Goal: Navigation & Orientation: Find specific page/section

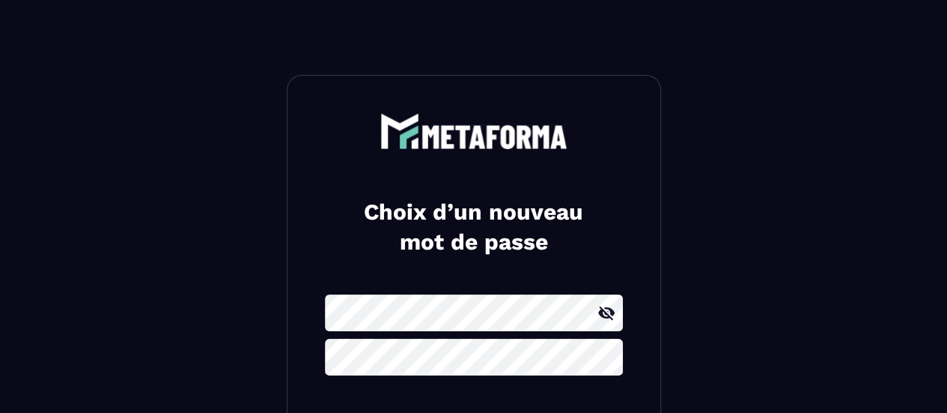
click at [603, 315] on icon at bounding box center [606, 311] width 16 height 13
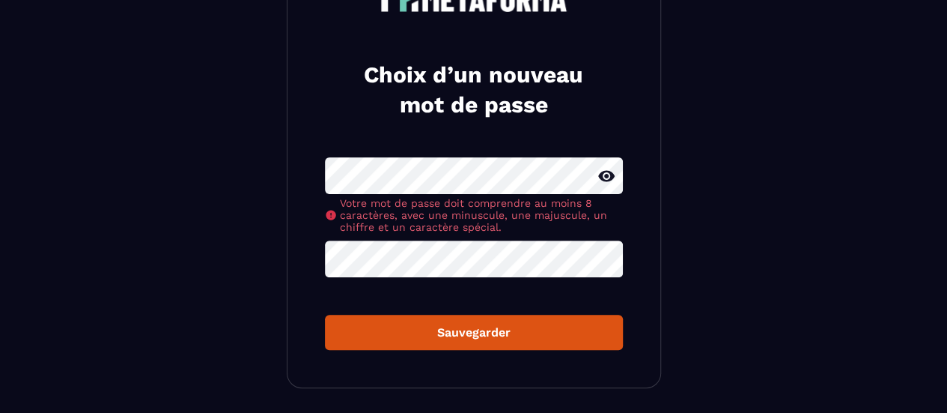
scroll to position [150, 0]
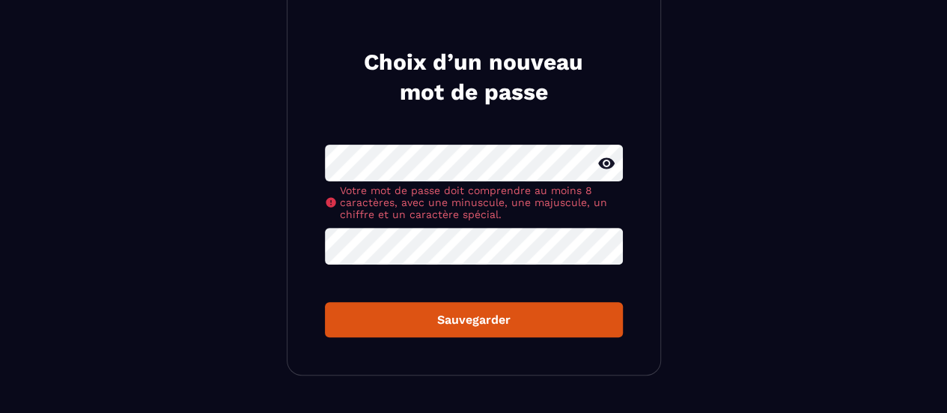
click at [289, 166] on div "Choix d’un nouveau mot de passe Votre mot de passe doit comprendre au moins 8 c…" at bounding box center [474, 150] width 374 height 450
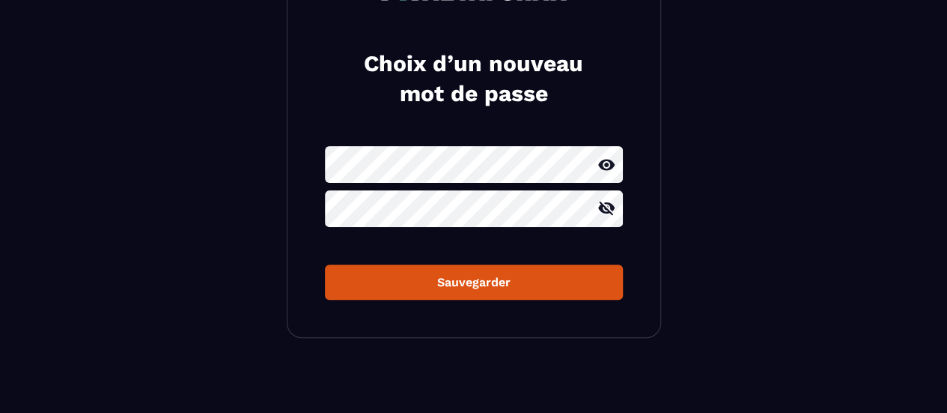
click at [460, 239] on form "Sauvegarder" at bounding box center [474, 222] width 298 height 153
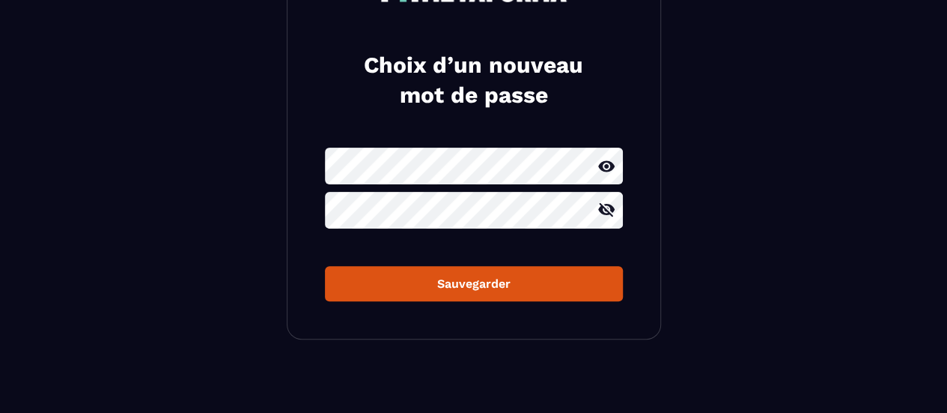
click at [499, 278] on div "Sauvegarder" at bounding box center [474, 283] width 274 height 14
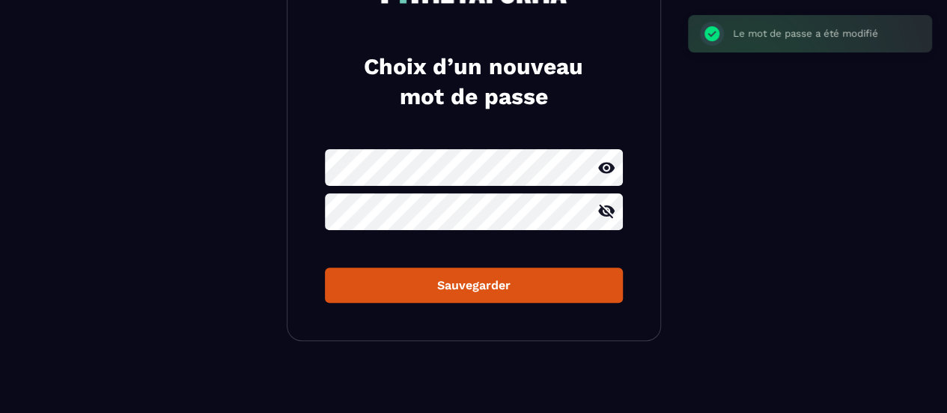
scroll to position [147, 0]
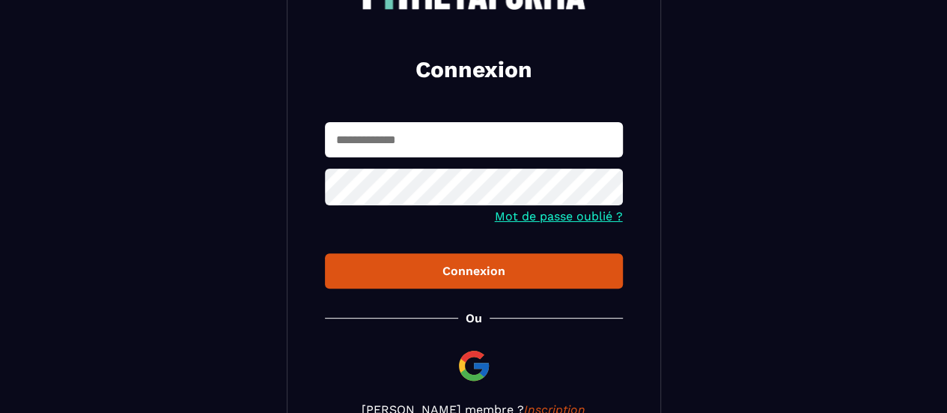
type input "**********"
click at [446, 279] on button "Connexion" at bounding box center [474, 270] width 298 height 35
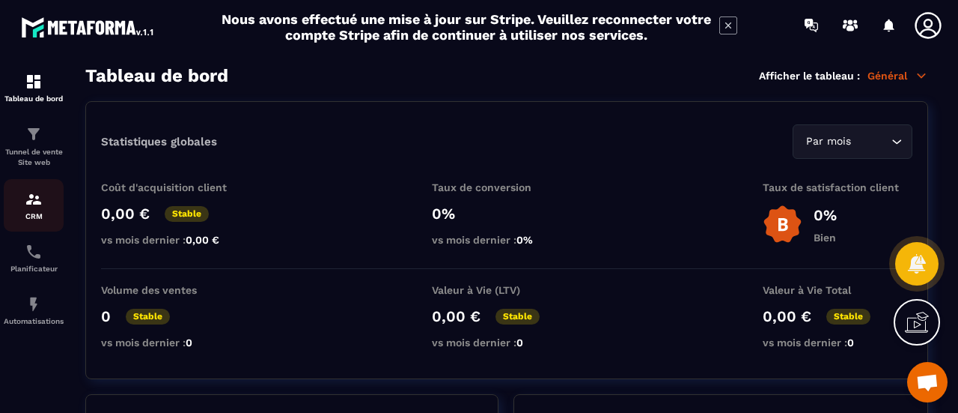
click at [34, 204] on img at bounding box center [34, 199] width 18 height 18
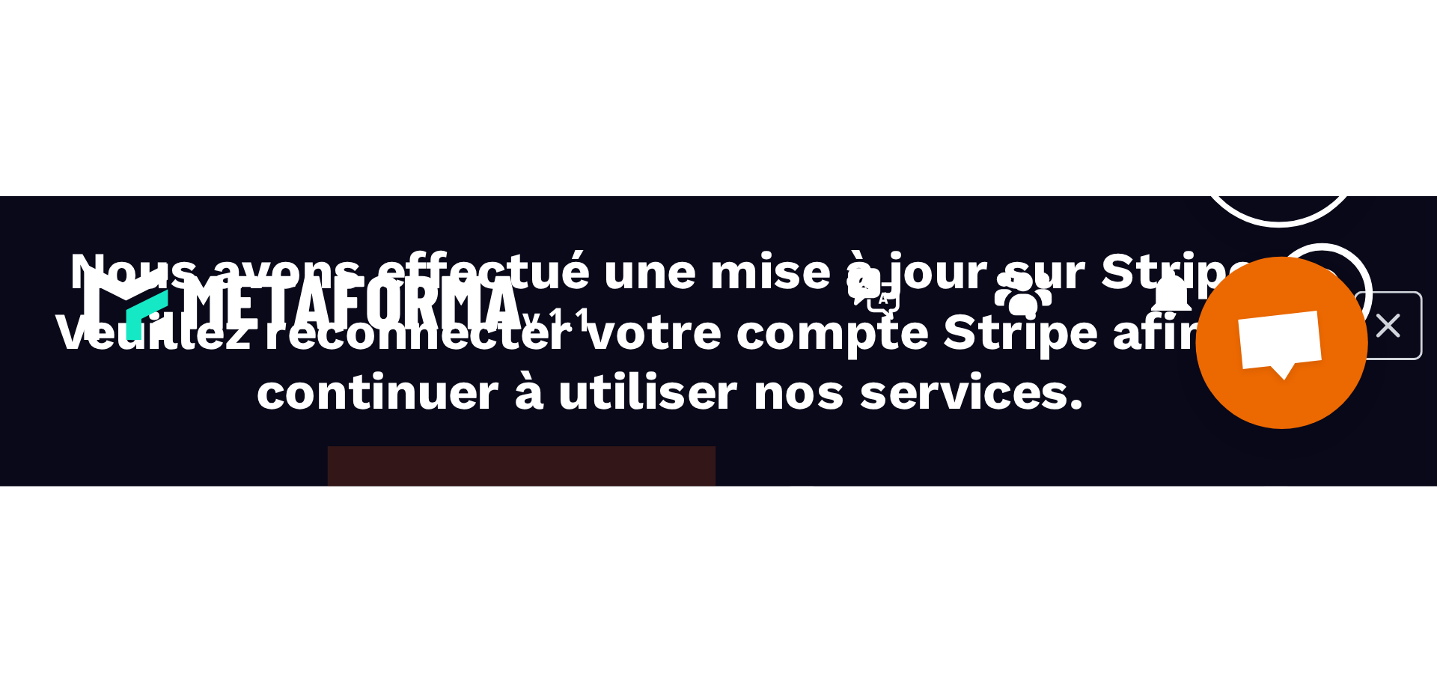
scroll to position [243, 0]
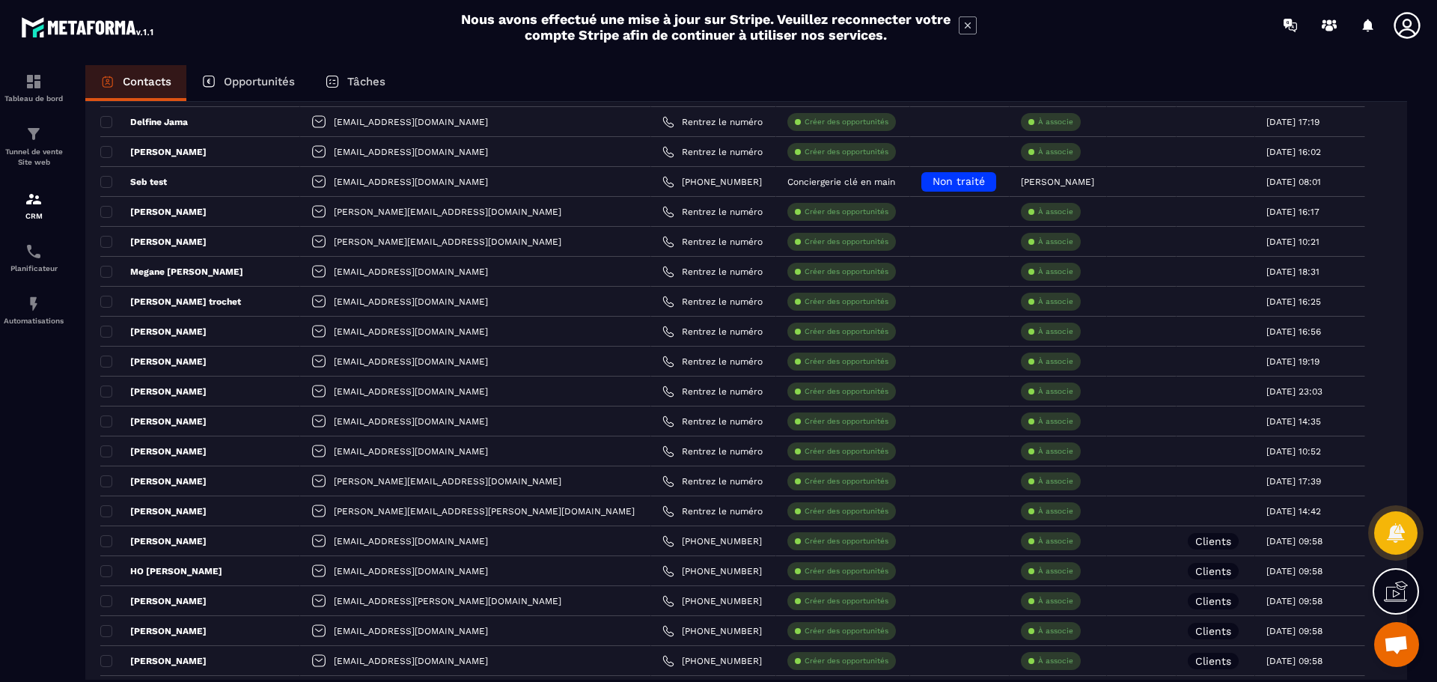
click at [258, 70] on div "Opportunités" at bounding box center [248, 83] width 124 height 36
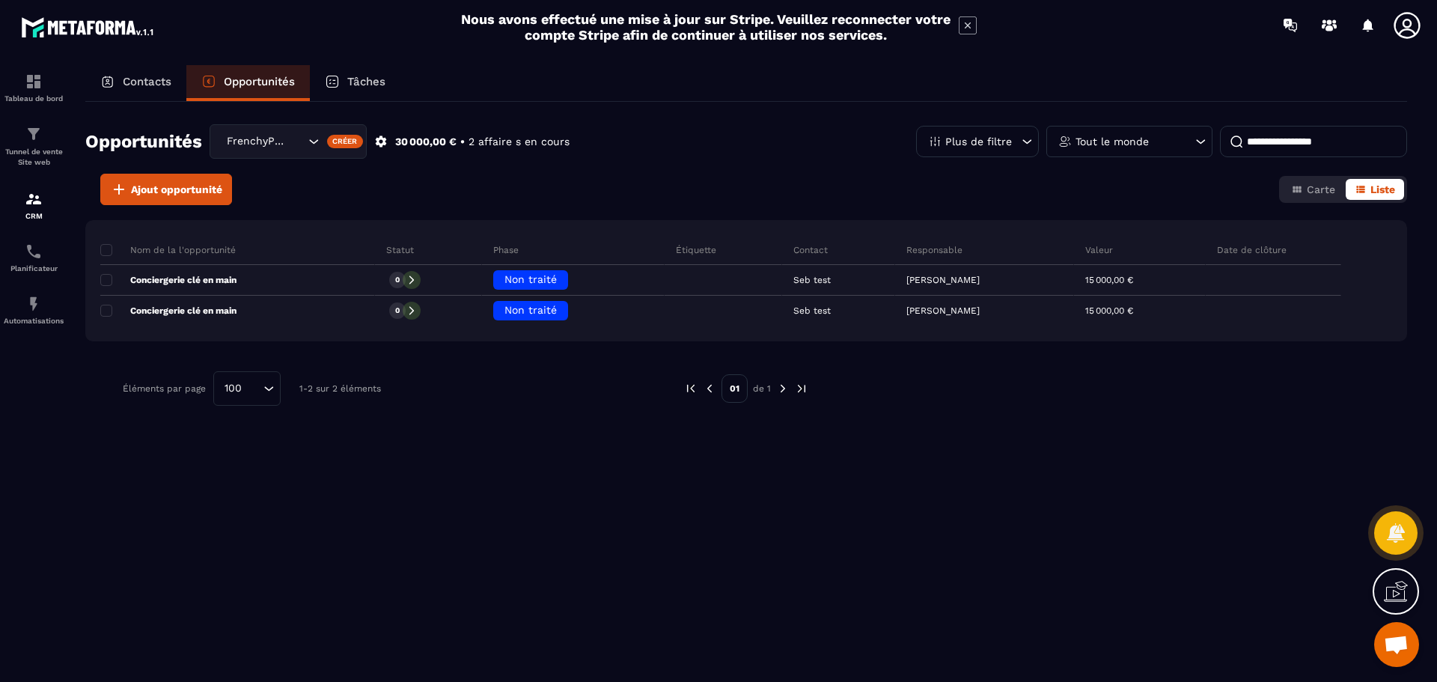
click at [946, 133] on div "Tout le monde" at bounding box center [1130, 141] width 166 height 31
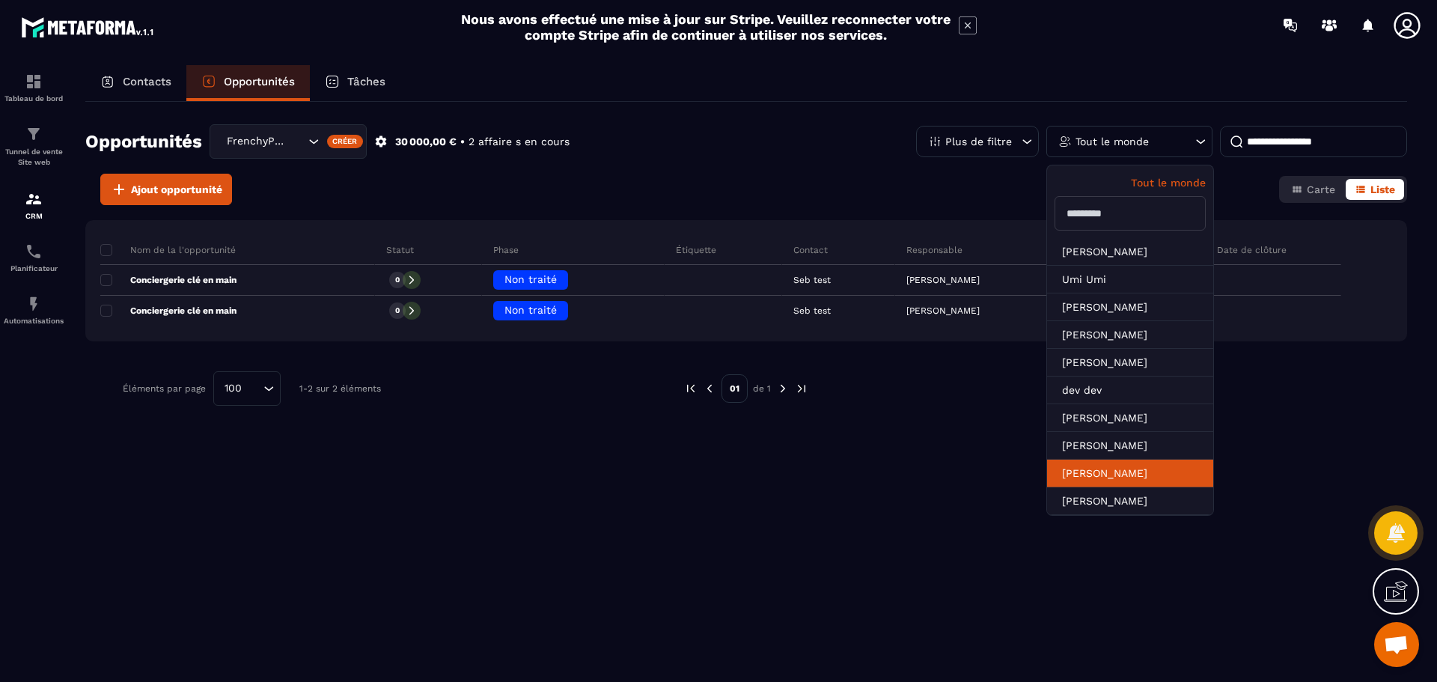
click at [946, 412] on li "[PERSON_NAME]" at bounding box center [1130, 501] width 166 height 28
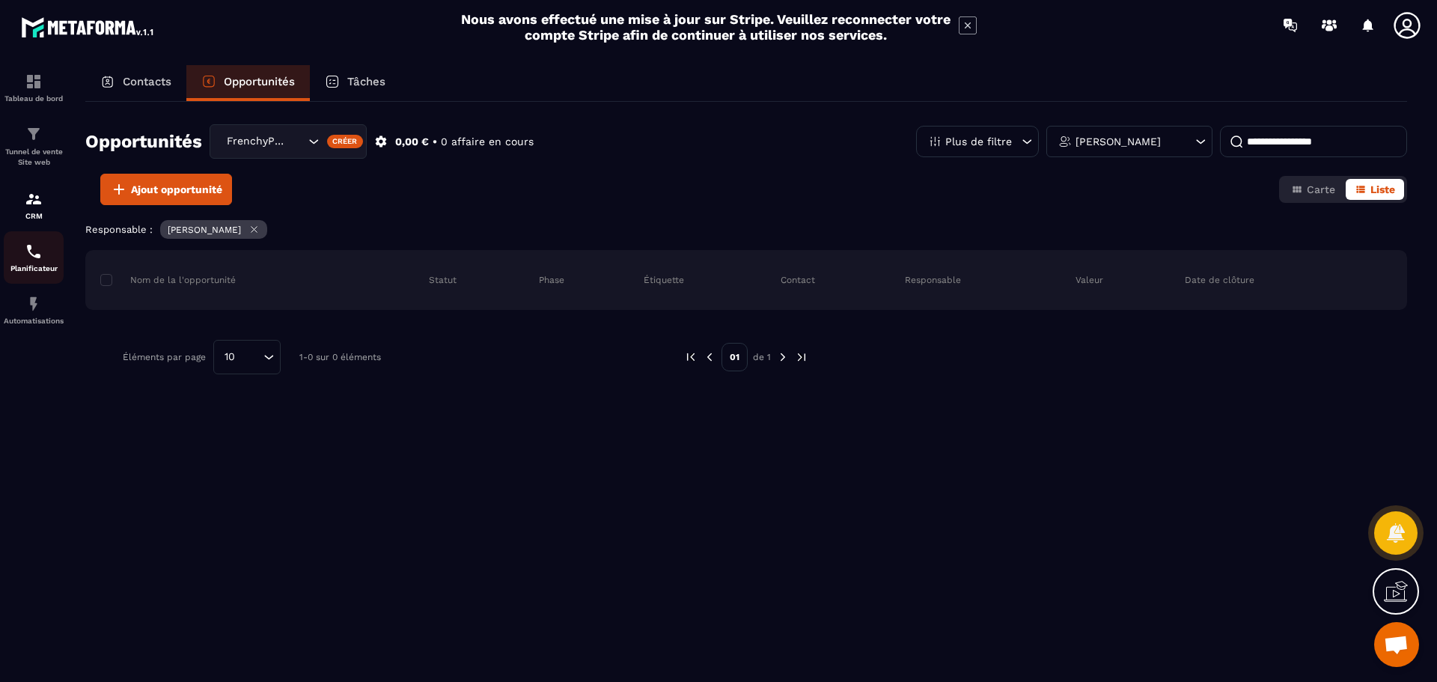
click at [44, 268] on p "Planificateur" at bounding box center [34, 268] width 60 height 8
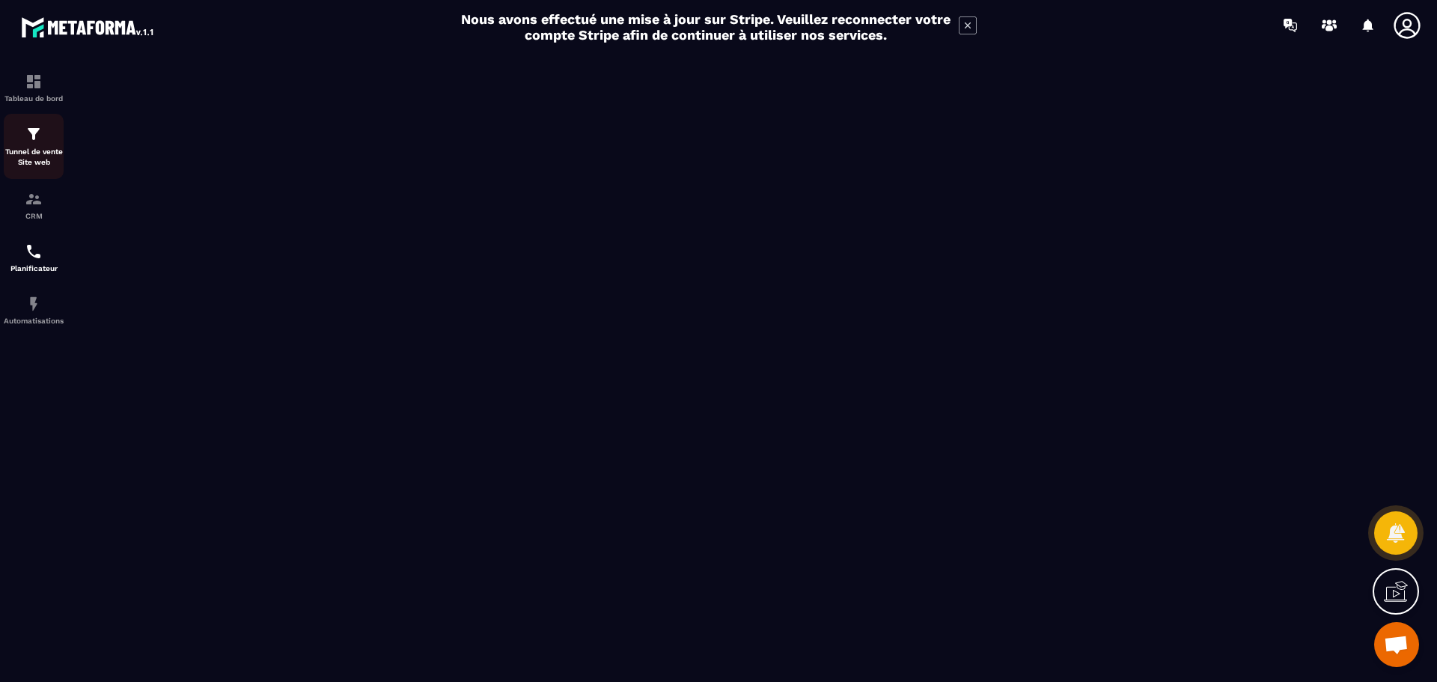
click at [15, 168] on link "Tunnel de vente Site web" at bounding box center [34, 146] width 60 height 65
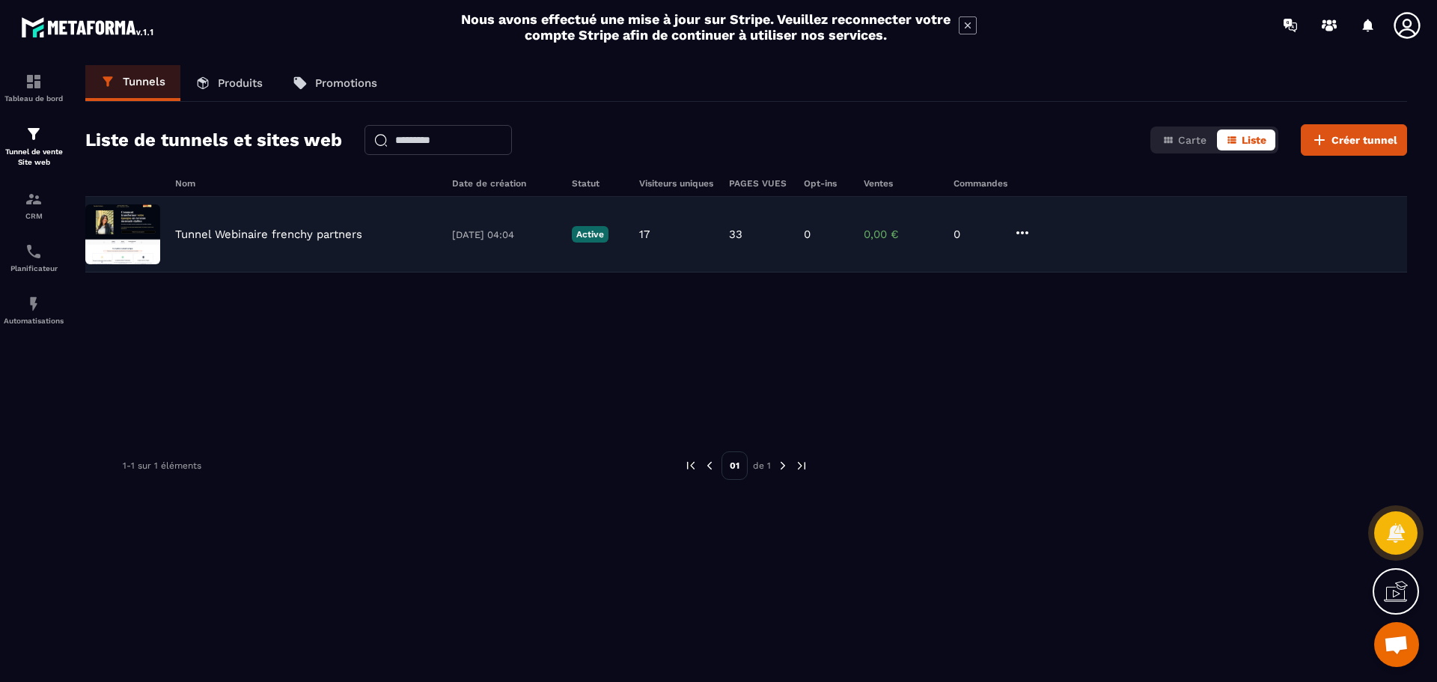
click at [138, 235] on img at bounding box center [122, 234] width 75 height 60
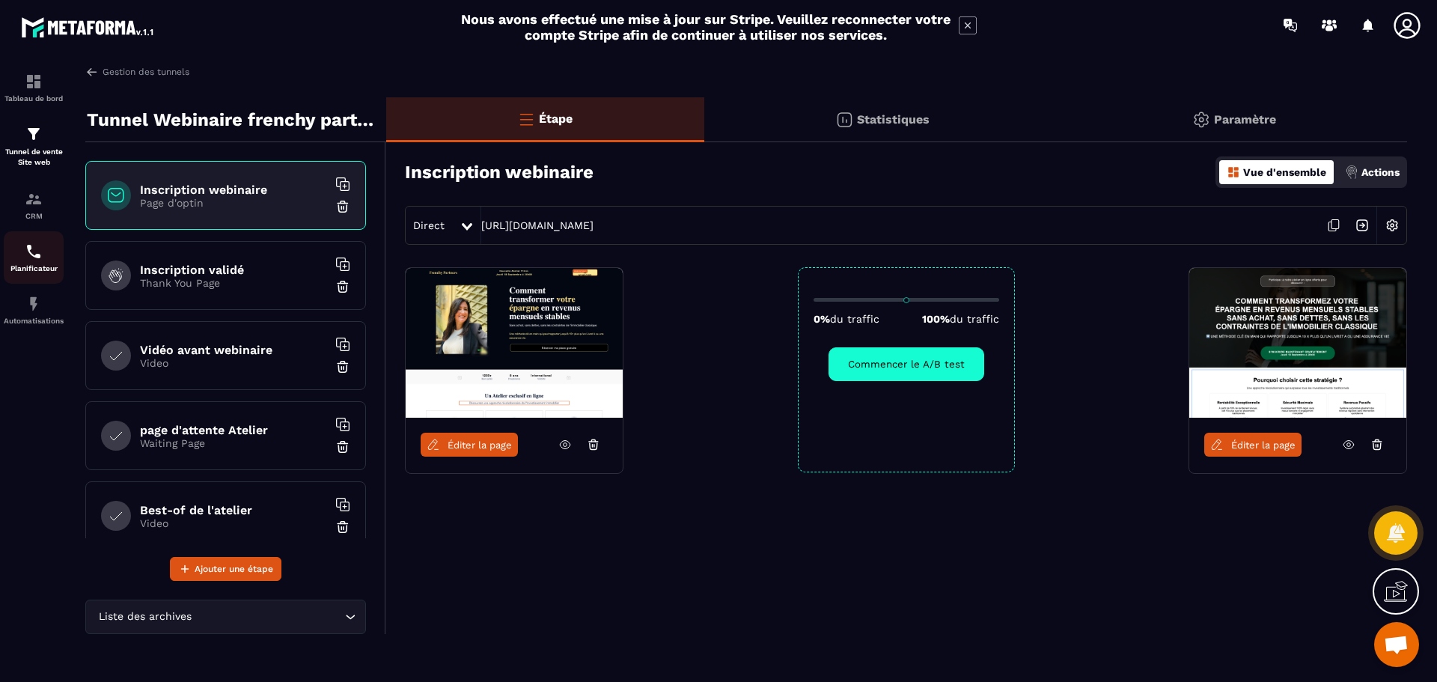
click at [33, 244] on img at bounding box center [34, 252] width 18 height 18
